Goal: Transaction & Acquisition: Purchase product/service

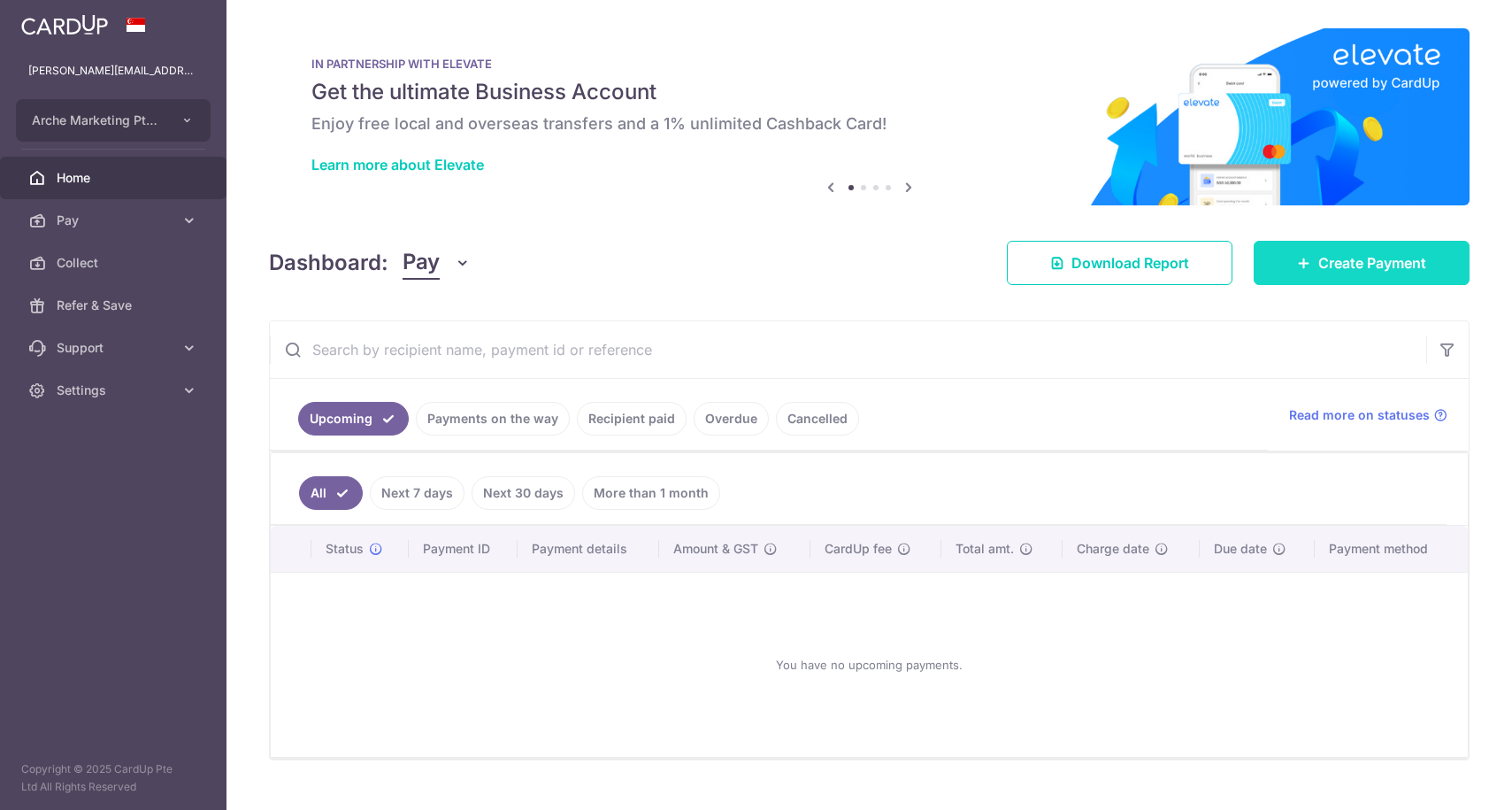
click at [1318, 261] on span "Create Payment" at bounding box center [1372, 263] width 108 height 21
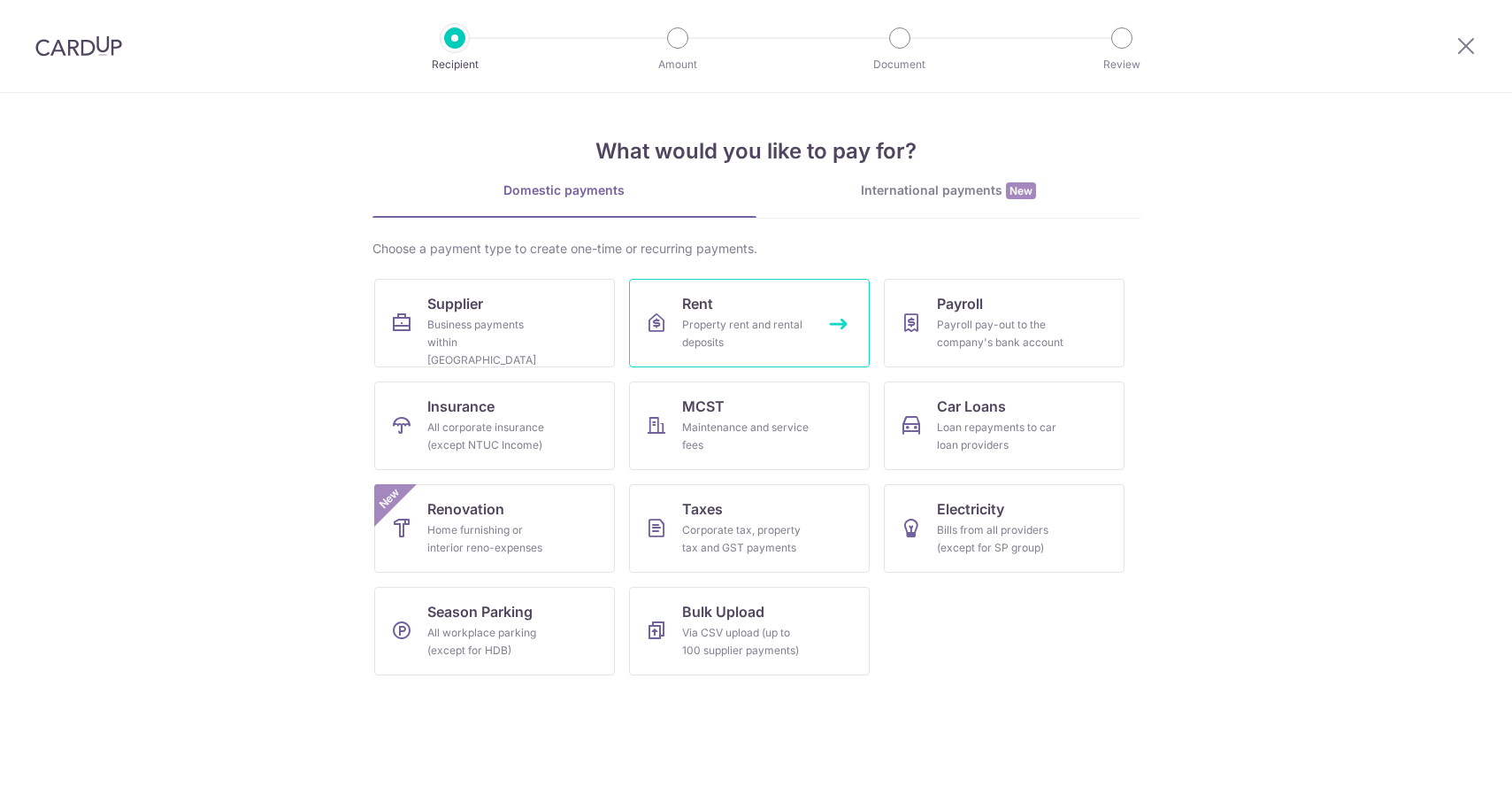
click at [731, 317] on div "Property rent and rental deposits" at bounding box center [745, 333] width 127 height 36
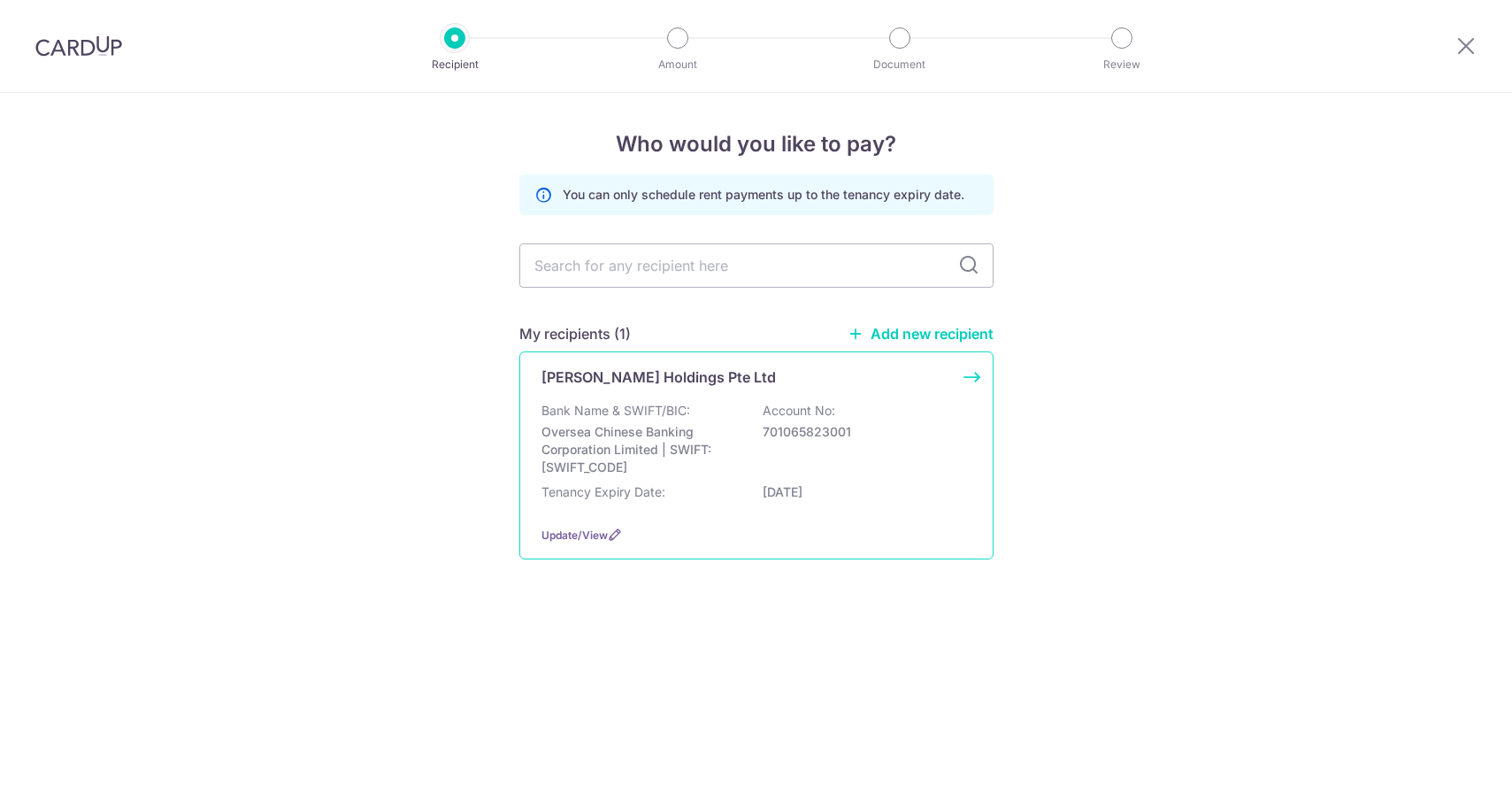
click at [623, 423] on p "Oversea Chinese Banking Corporation Limited | SWIFT: OCBCSGSGXXX" at bounding box center [640, 450] width 198 height 53
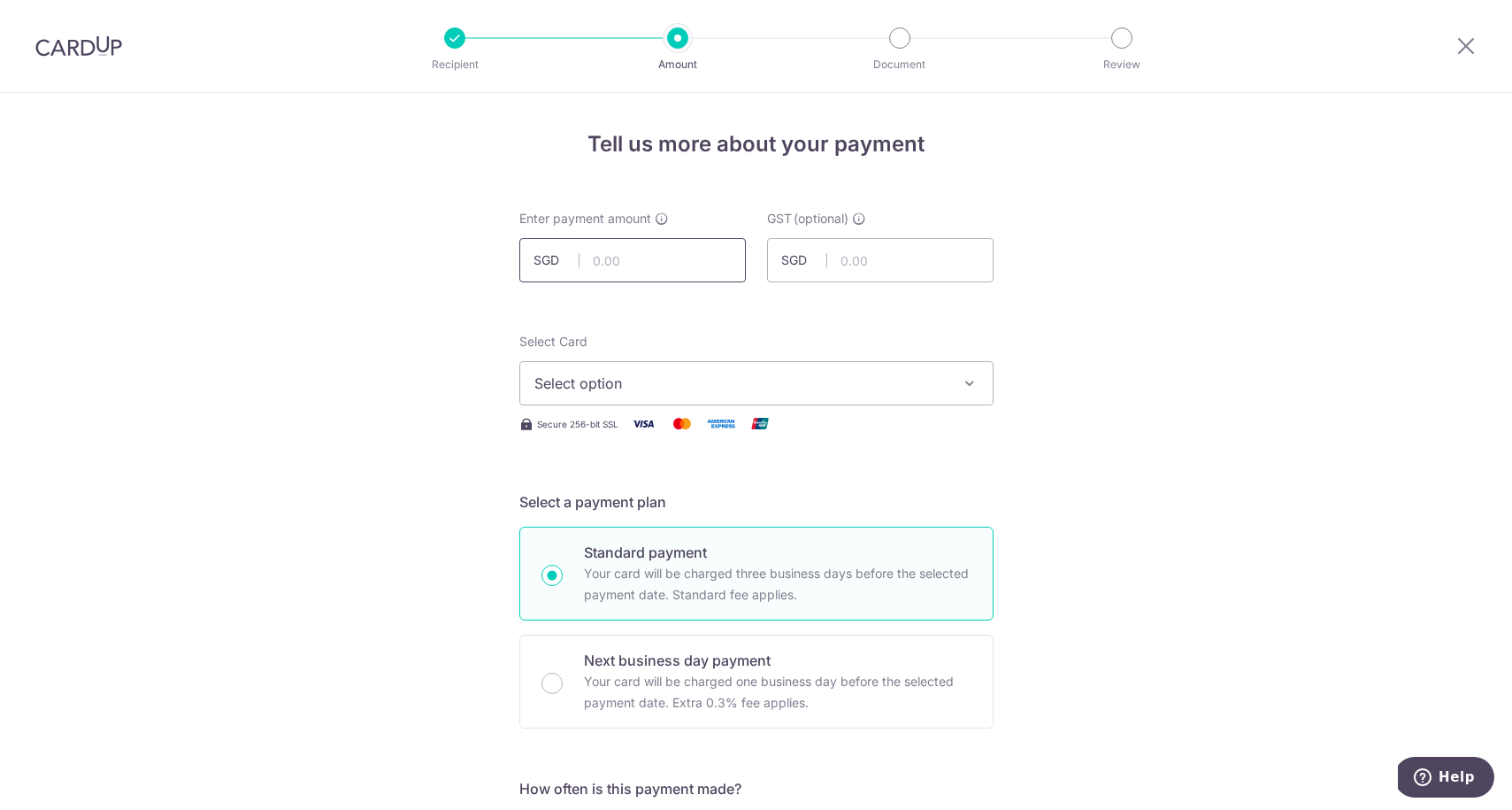
click at [626, 264] on input "text" at bounding box center [632, 261] width 227 height 44
type input "7,339.45"
type input "660.55"
click at [604, 383] on span "Select option" at bounding box center [740, 383] width 412 height 21
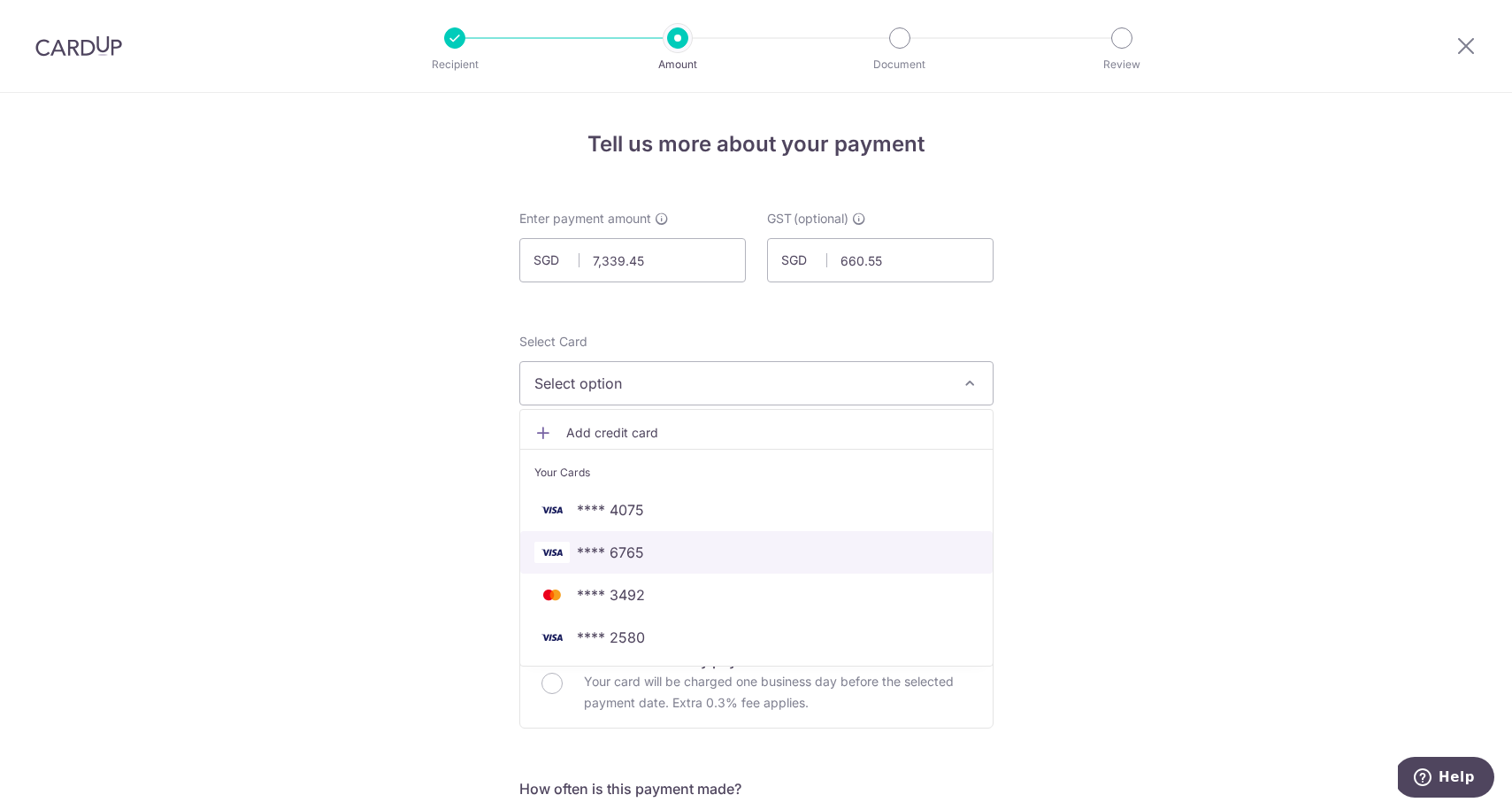
click at [614, 550] on span "**** 6765" at bounding box center [611, 552] width 68 height 21
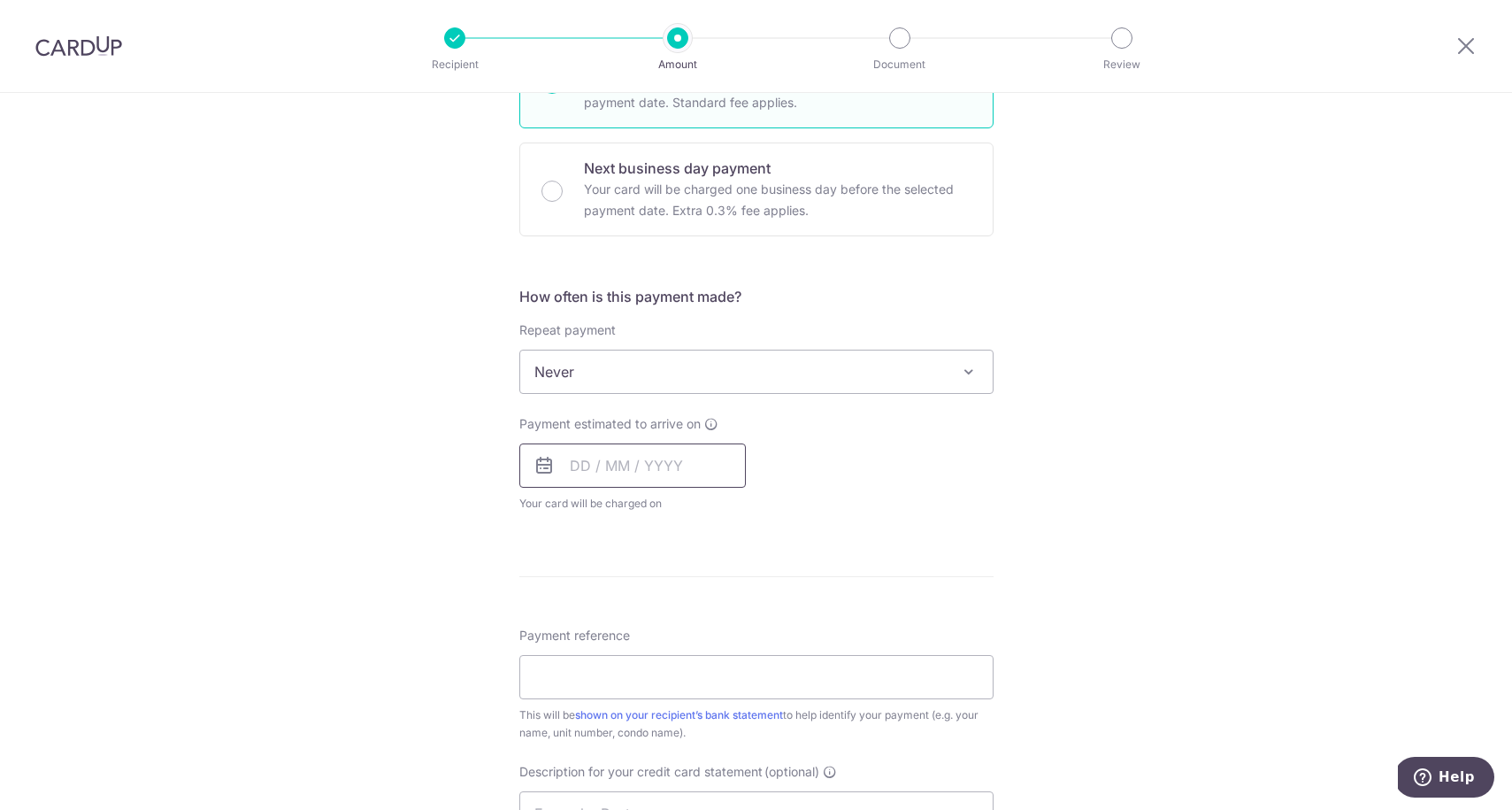
scroll to position [493, 0]
click at [571, 469] on input "text" at bounding box center [632, 465] width 227 height 44
